Goal: Check status: Check status

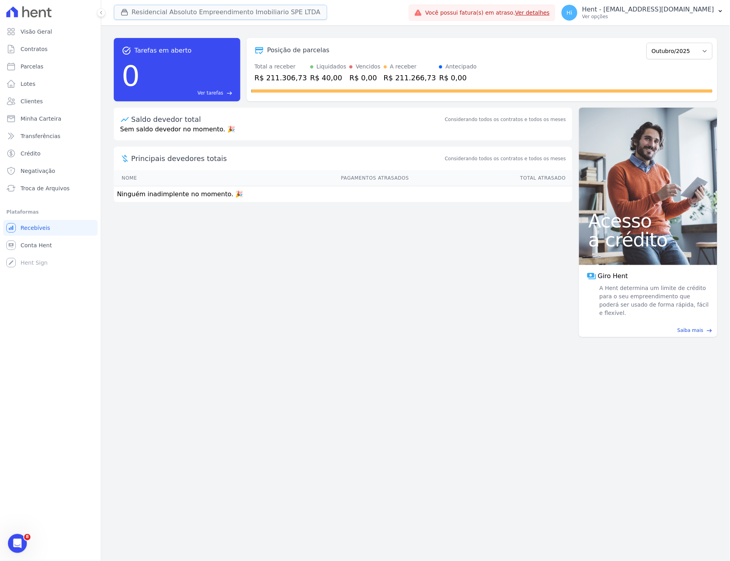
click at [198, 11] on button "Residencial Absoluto Empreendimento Imobiliario SPE LTDA" at bounding box center [221, 12] width 214 height 15
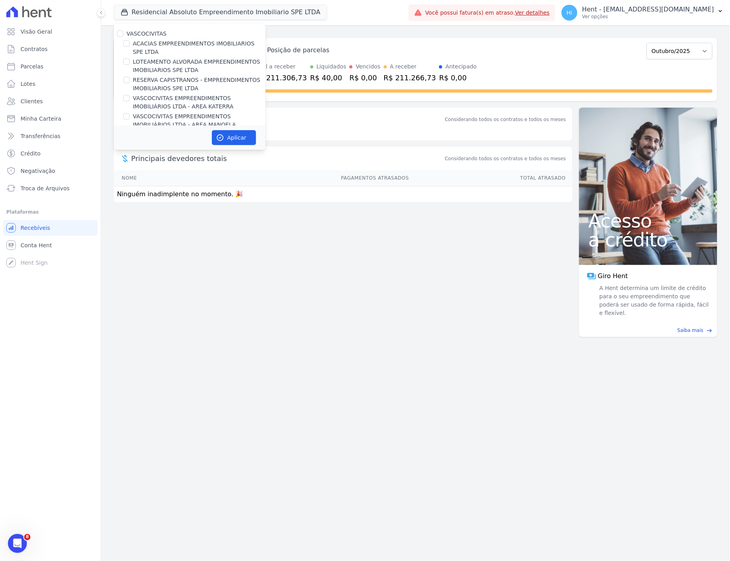
scroll to position [5345, 0]
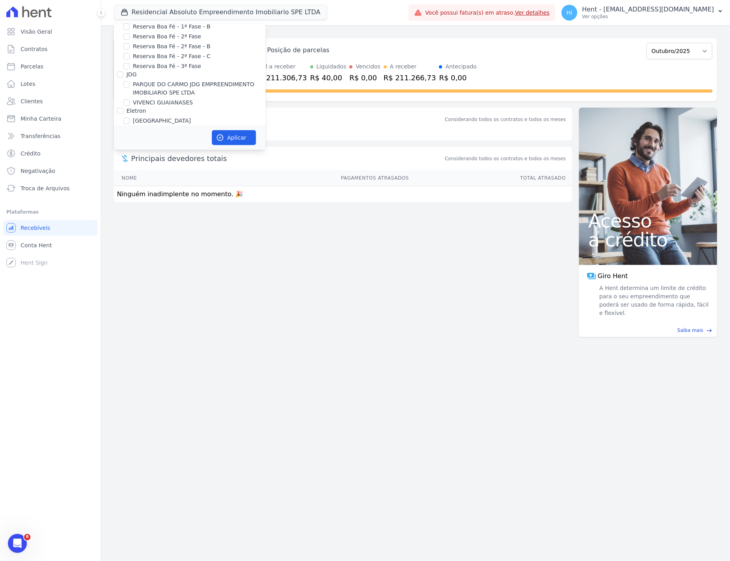
click at [181, 292] on label "RENEL HARBOR LIVING SPE LTDA" at bounding box center [178, 296] width 91 height 8
click at [130, 293] on input "RENEL HARBOR LIVING SPE LTDA" at bounding box center [126, 296] width 6 height 6
checkbox input "true"
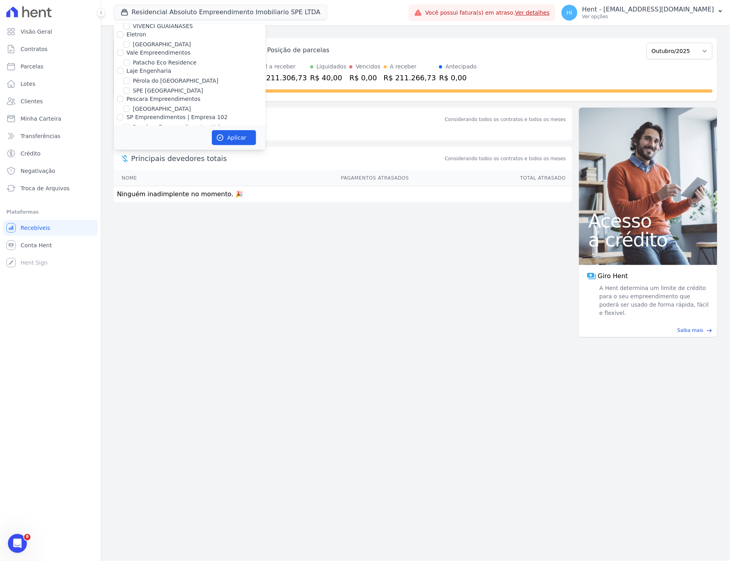
click at [198, 270] on label "RESIDENCIAL ABSOLUTO EMPREENDIMENTO IMOBILIARIO SPE LTDA" at bounding box center [199, 278] width 133 height 17
click at [130, 271] on input "RESIDENCIAL ABSOLUTO EMPREENDIMENTO IMOBILIARIO SPE LTDA" at bounding box center [126, 274] width 6 height 6
checkbox input "false"
click at [227, 137] on button "Aplicar" at bounding box center [234, 137] width 44 height 15
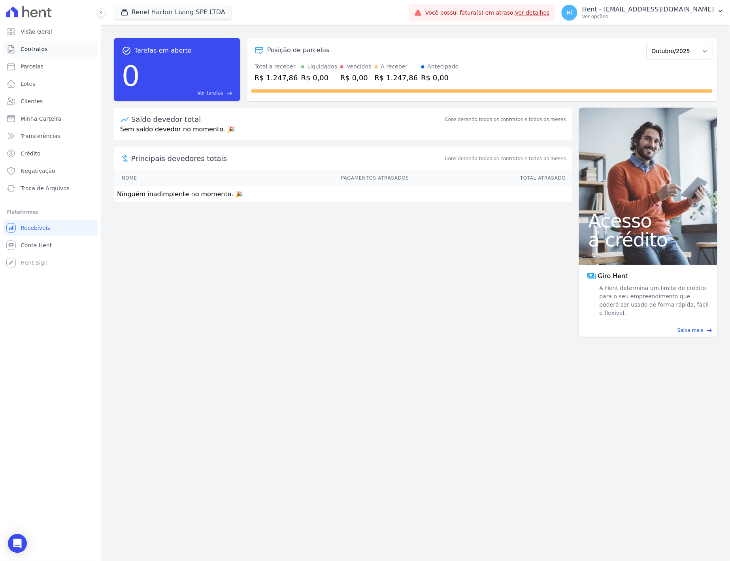
click at [40, 49] on span "Contratos" at bounding box center [34, 49] width 27 height 8
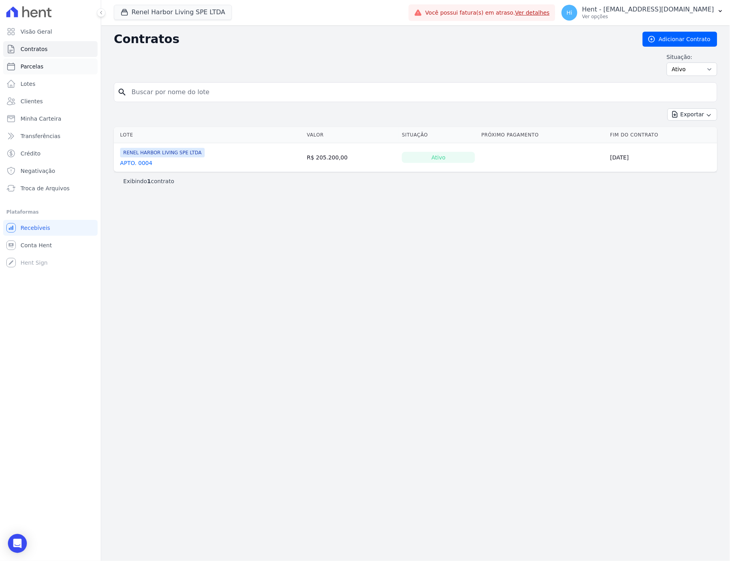
click at [39, 63] on span "Parcelas" at bounding box center [32, 66] width 23 height 8
select select
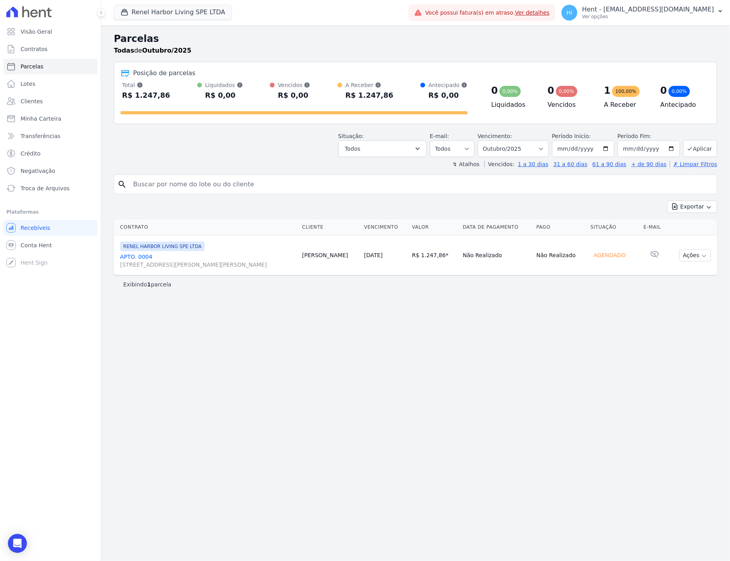
click at [140, 258] on link "APTO. [STREET_ADDRESS][PERSON_NAME]" at bounding box center [208, 261] width 176 height 16
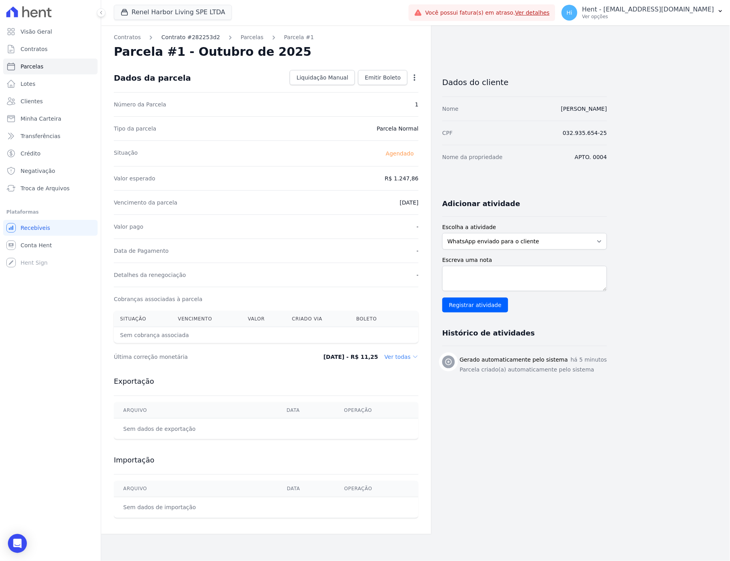
click at [176, 34] on link "Contrato #282253d2" at bounding box center [190, 37] width 59 height 8
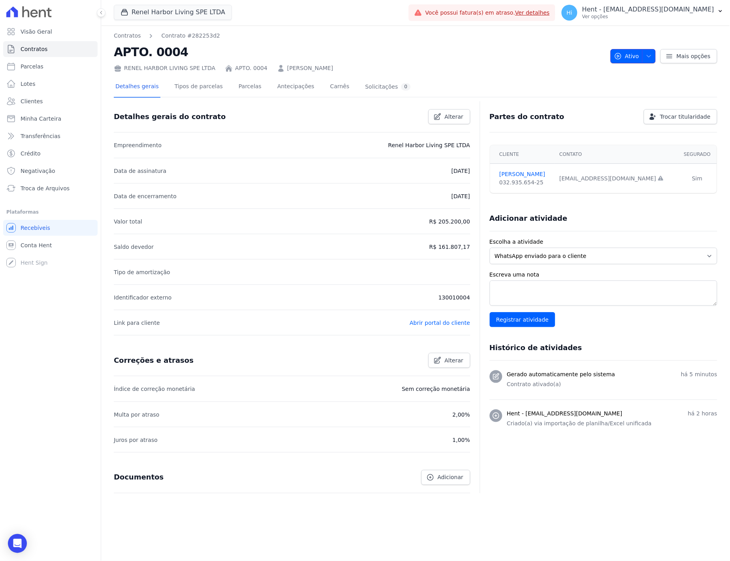
click at [656, 61] on button "Ativo" at bounding box center [633, 56] width 45 height 14
